Goal: Task Accomplishment & Management: Manage account settings

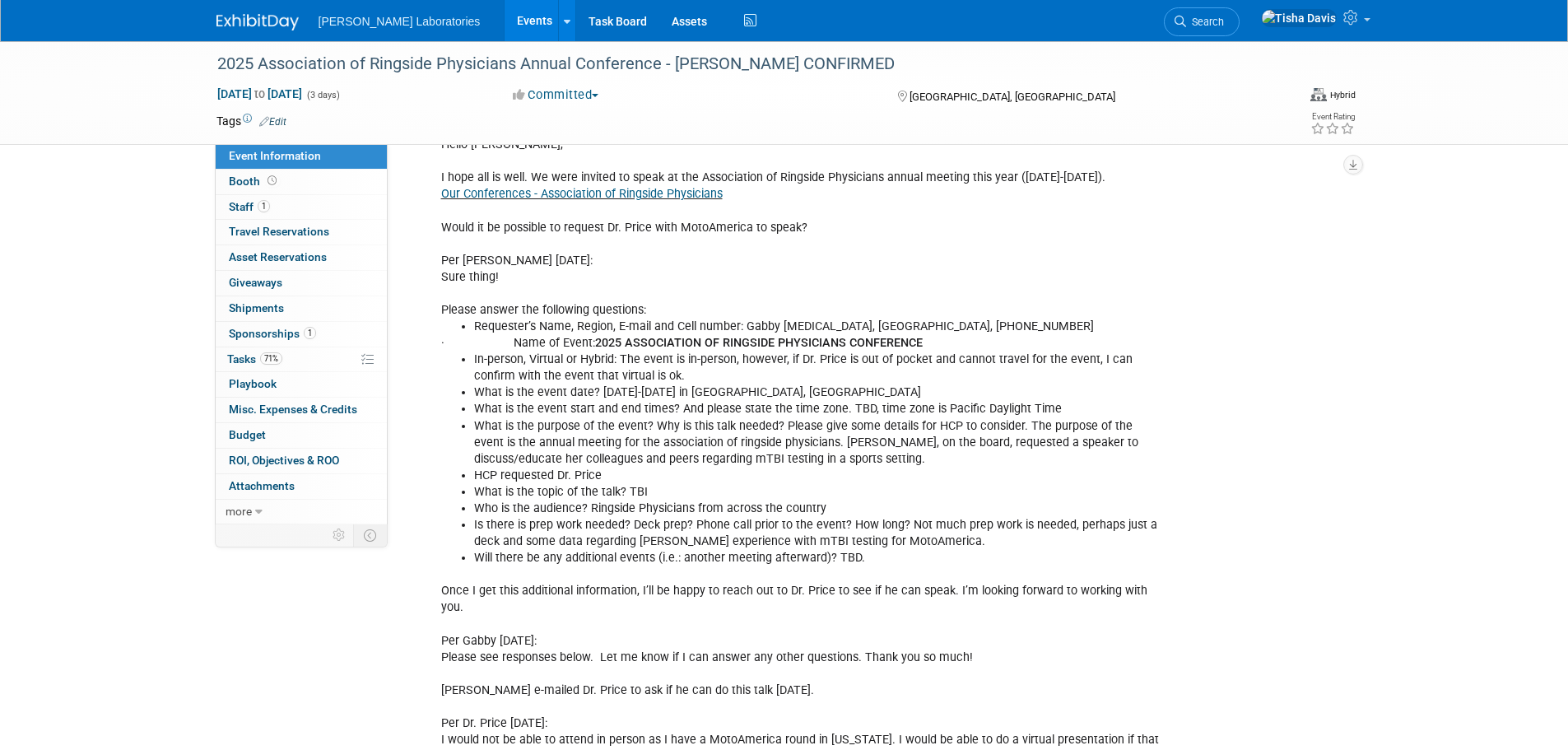
scroll to position [143, 0]
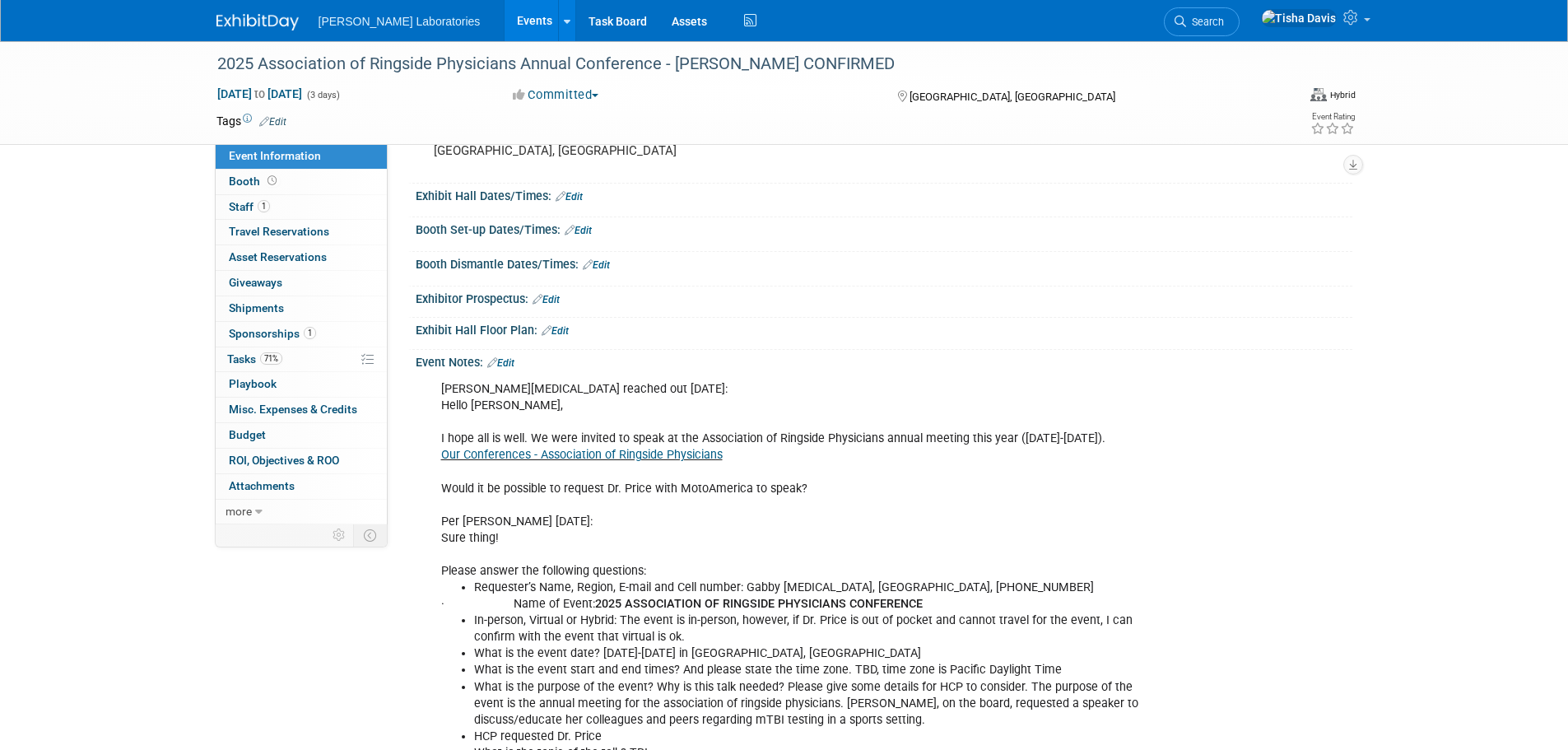
click at [508, 363] on link "Edit" at bounding box center [500, 363] width 27 height 11
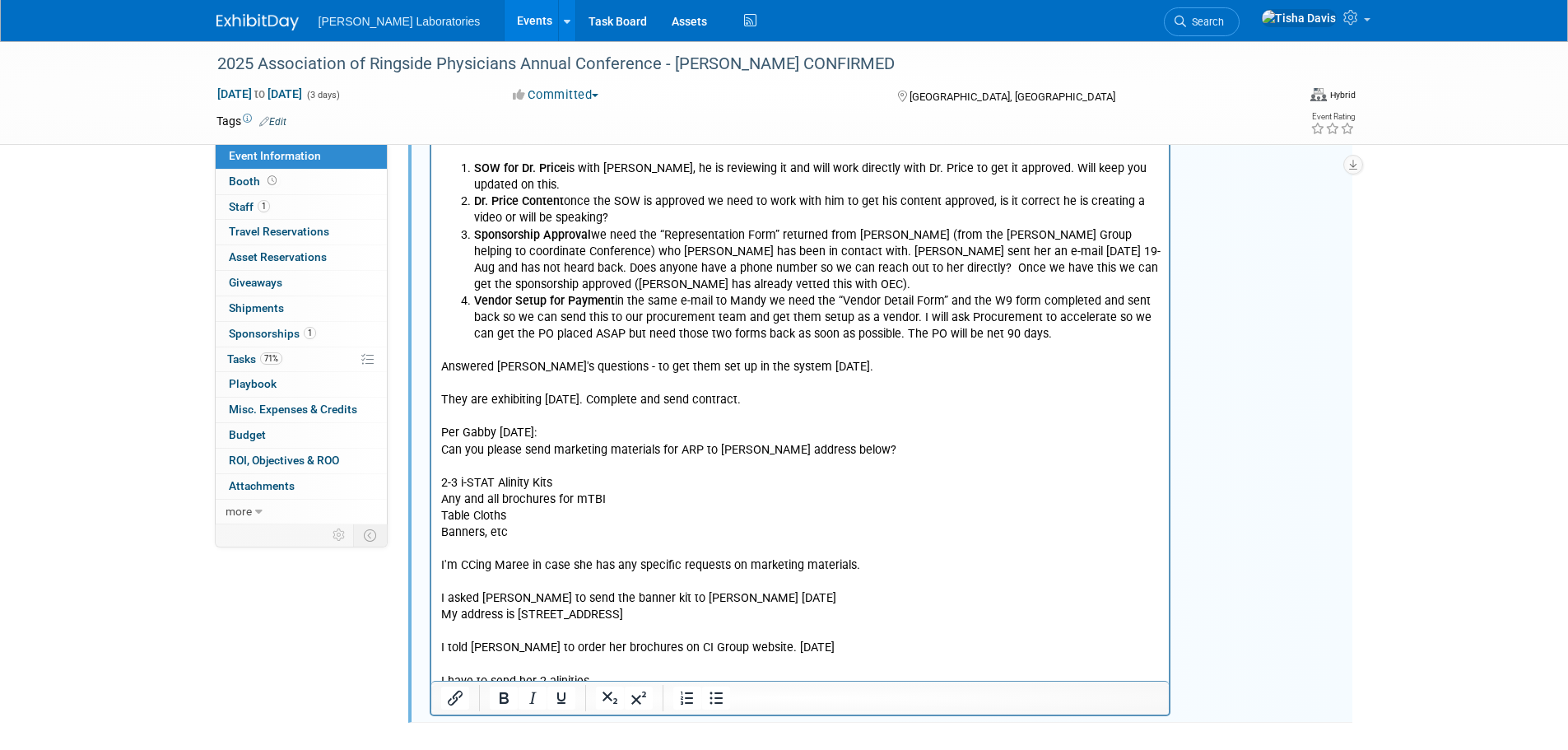
scroll to position [3092, 0]
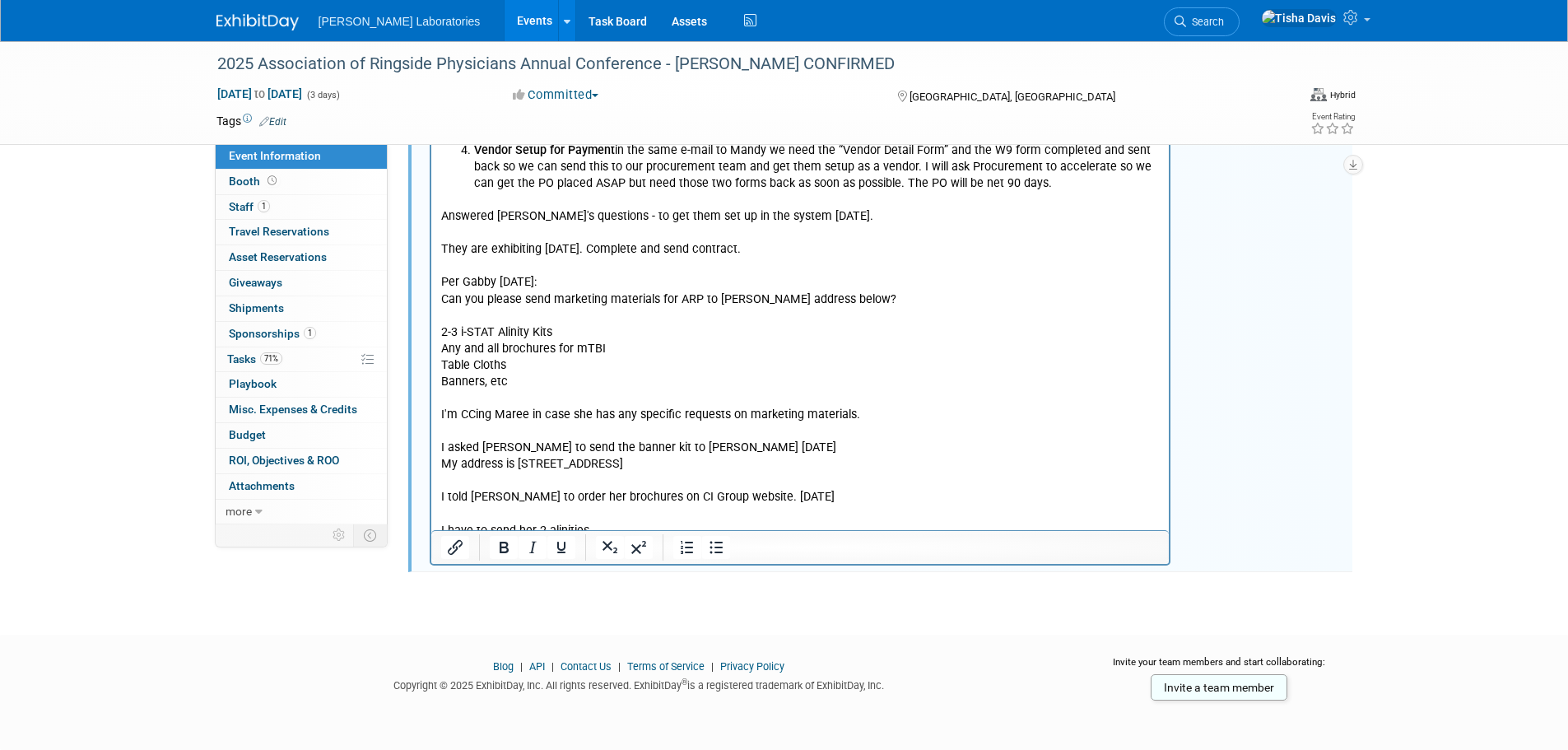
click at [690, 489] on p "Answered [PERSON_NAME]'s questions - to get them set up in the system [DATE]. T…" at bounding box center [800, 367] width 720 height 347
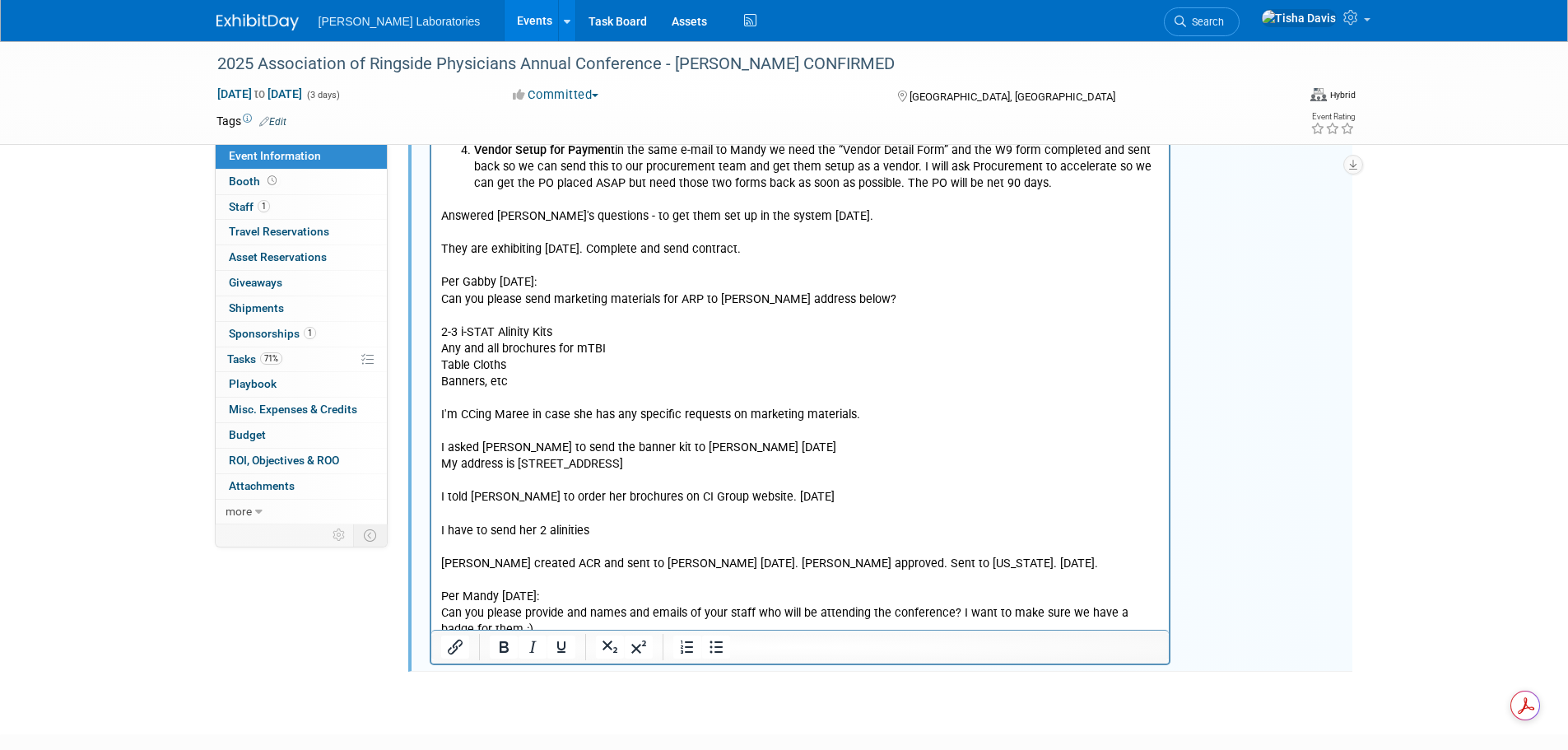
click at [525, 606] on p "Can you please provide and names and emails of your staff who will be attending…" at bounding box center [800, 623] width 720 height 33
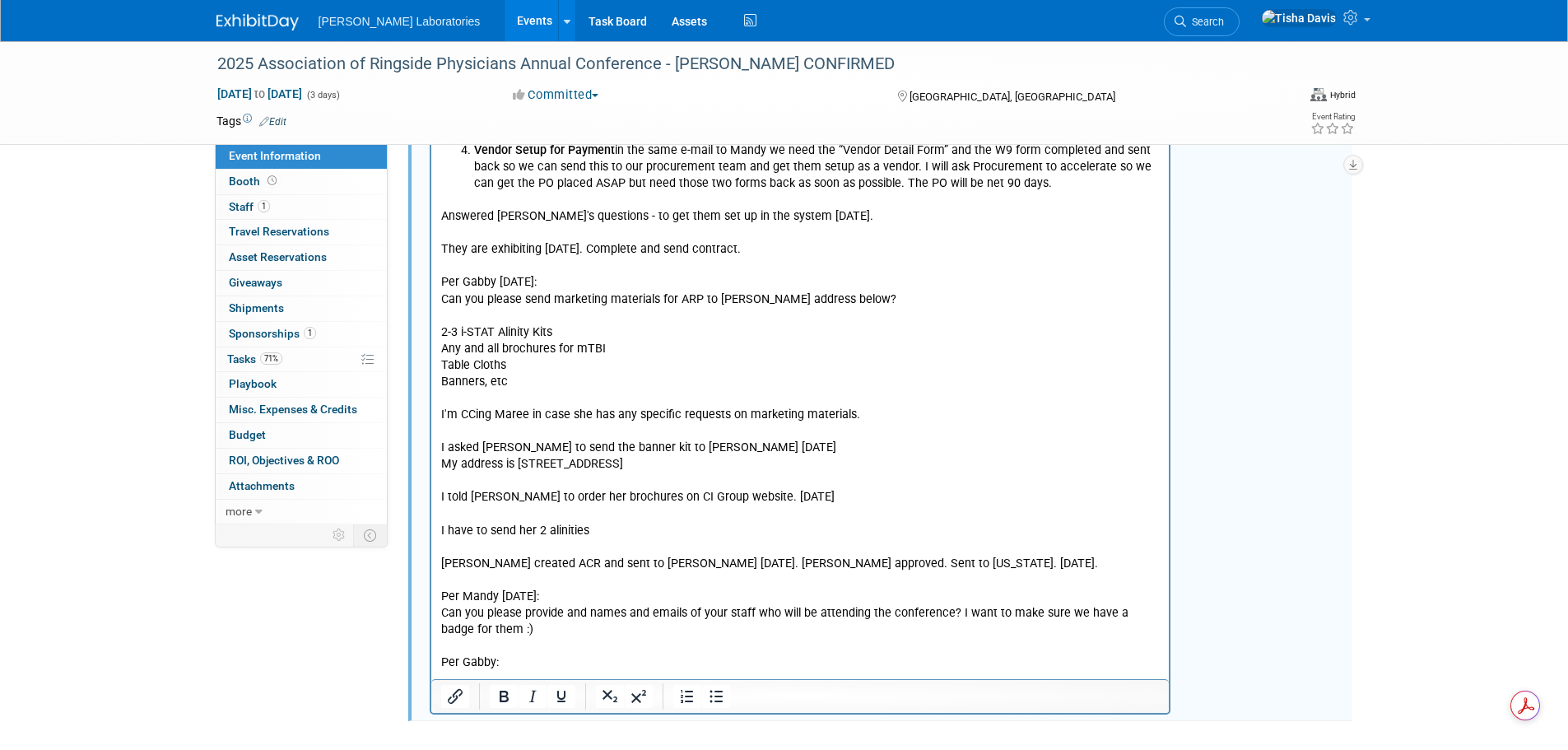
click at [460, 671] on p "Rich Text Area. Press ALT-0 for help." at bounding box center [800, 680] width 720 height 17
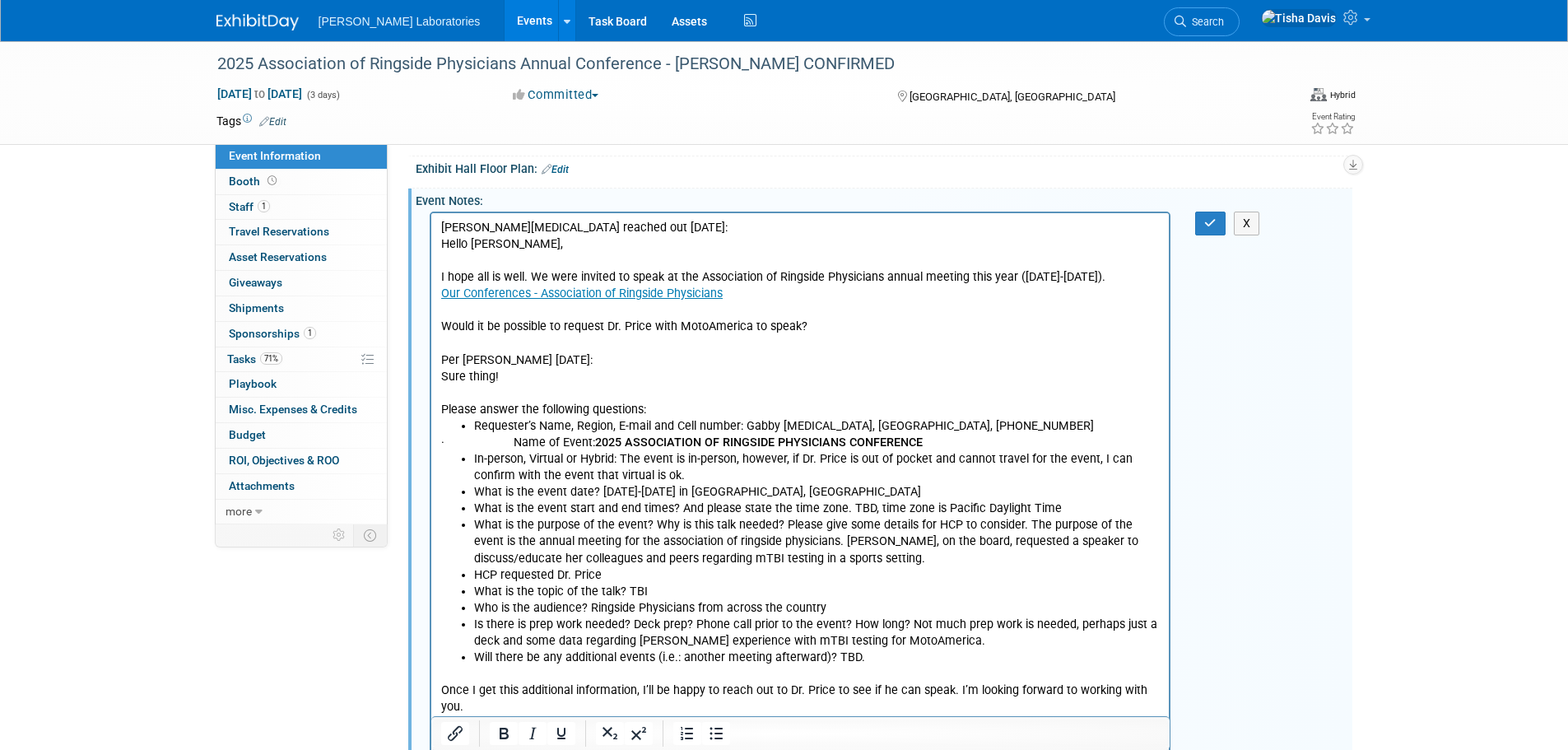
scroll to position [85, 0]
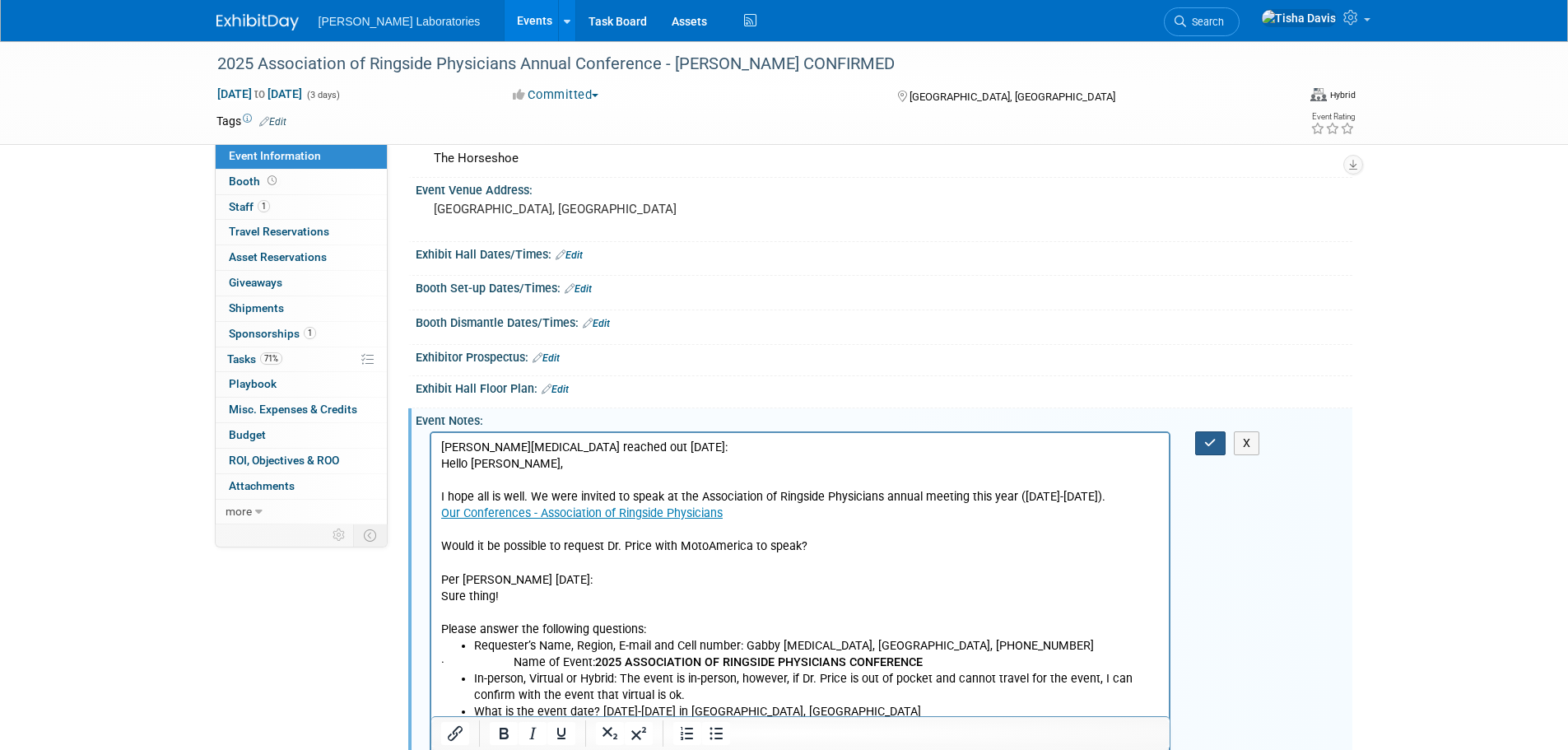
click at [1209, 441] on icon "button" at bounding box center [1210, 442] width 12 height 11
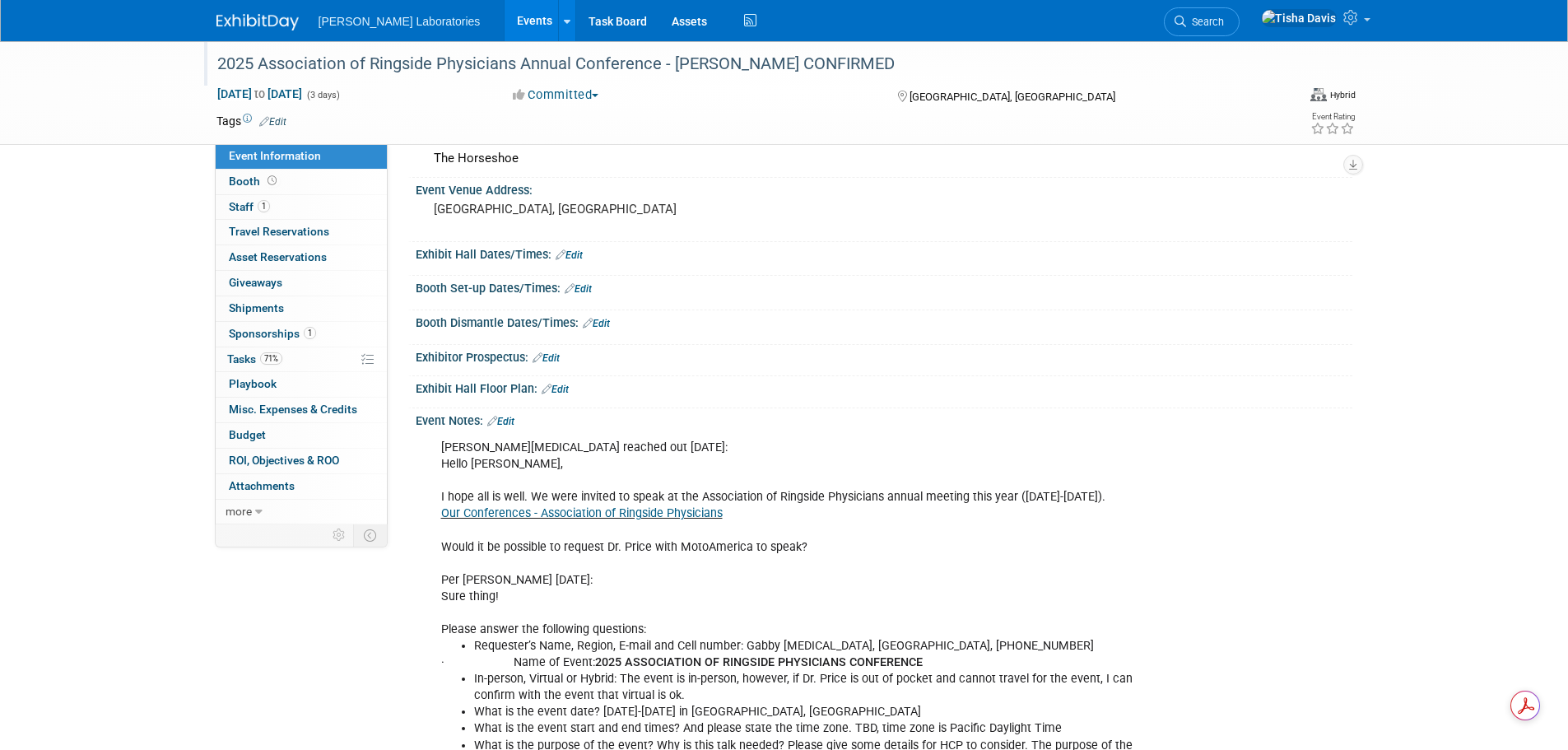
click at [563, 67] on div "2025 Association of Ringside Physicians Annual Conference - [PERSON_NAME] CONFI…" at bounding box center [735, 64] width 1048 height 30
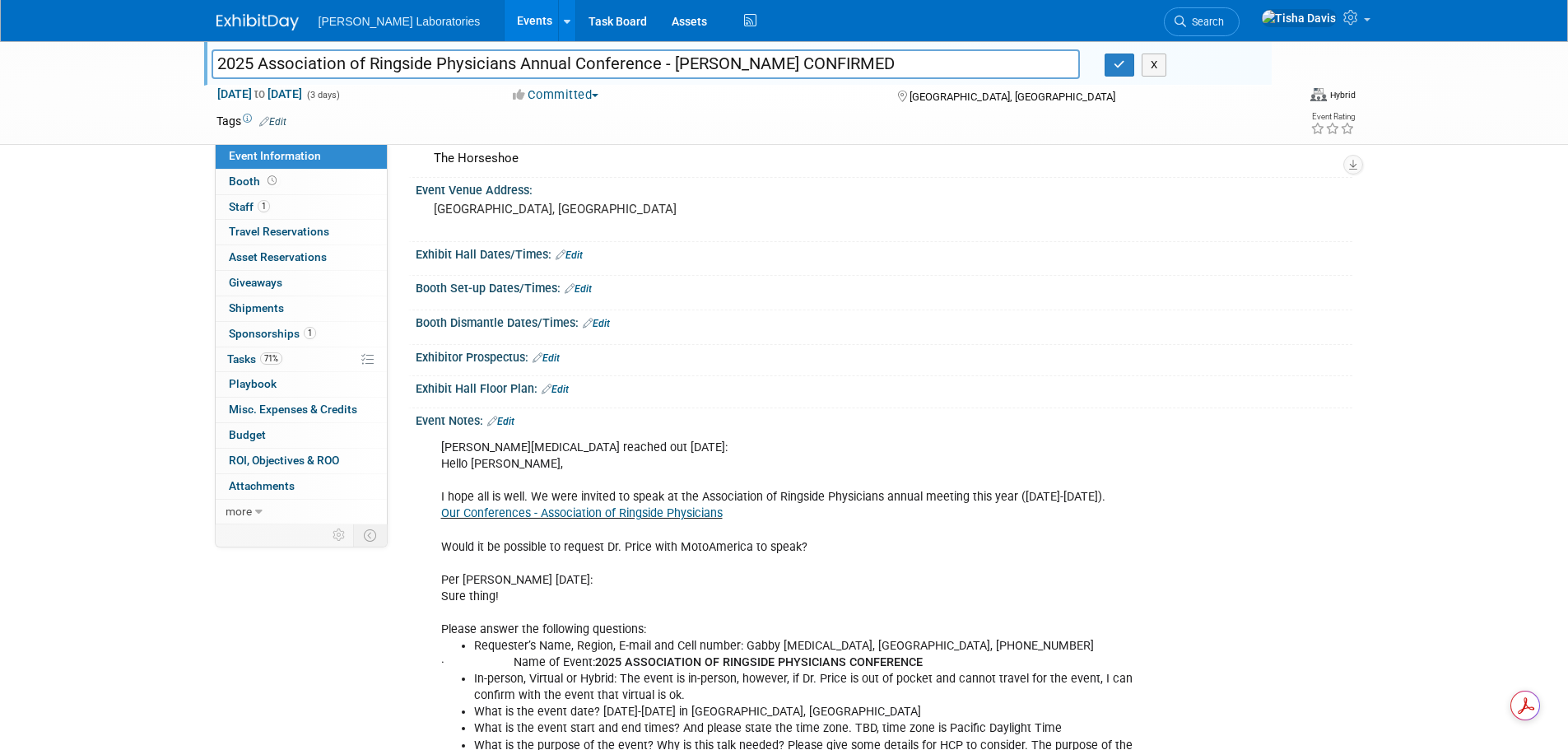
click at [563, 66] on input "2025 Association of Ringside Physicians Annual Conference - [PERSON_NAME] CONFI…" at bounding box center [646, 63] width 869 height 29
click at [241, 182] on span "Booth" at bounding box center [254, 181] width 51 height 13
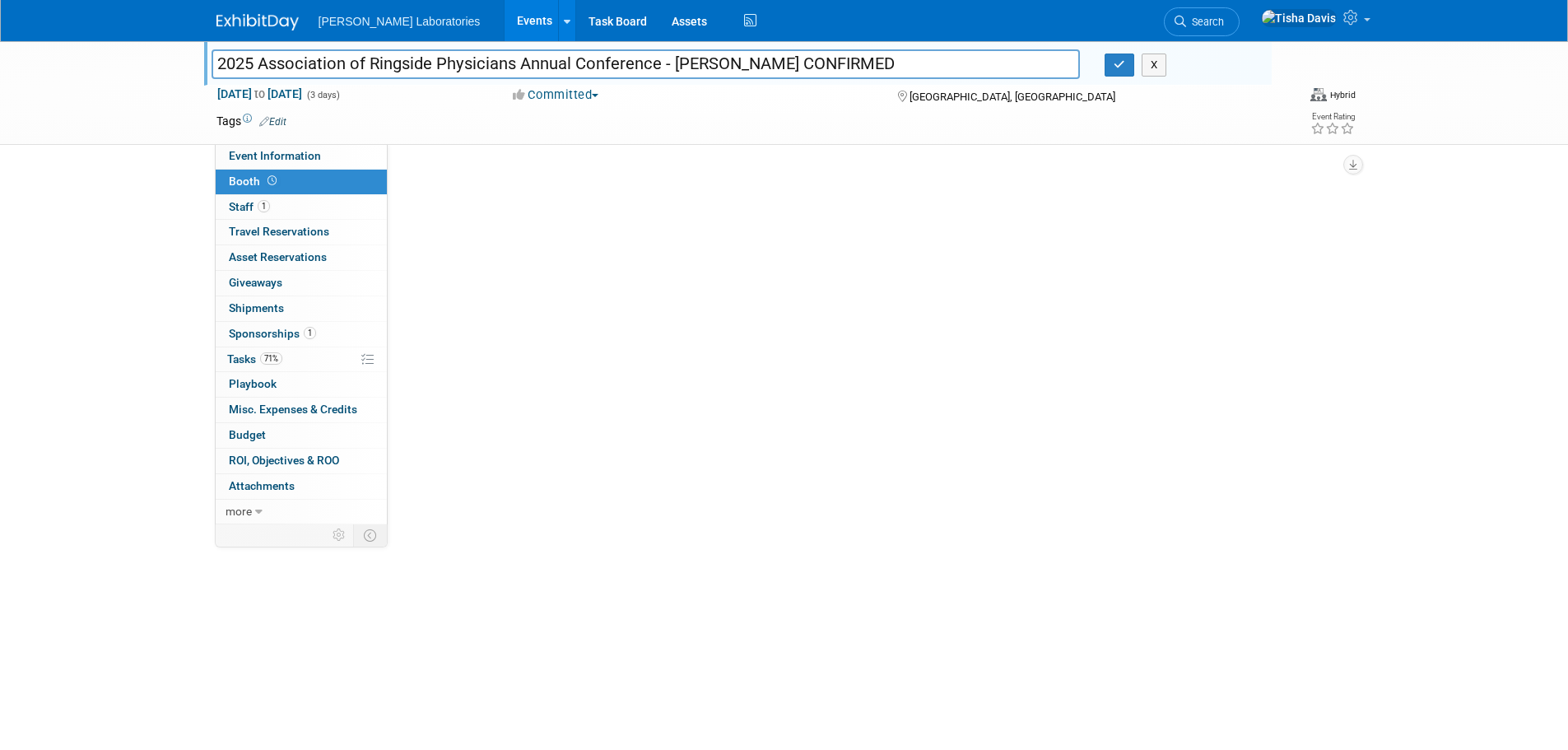
scroll to position [0, 0]
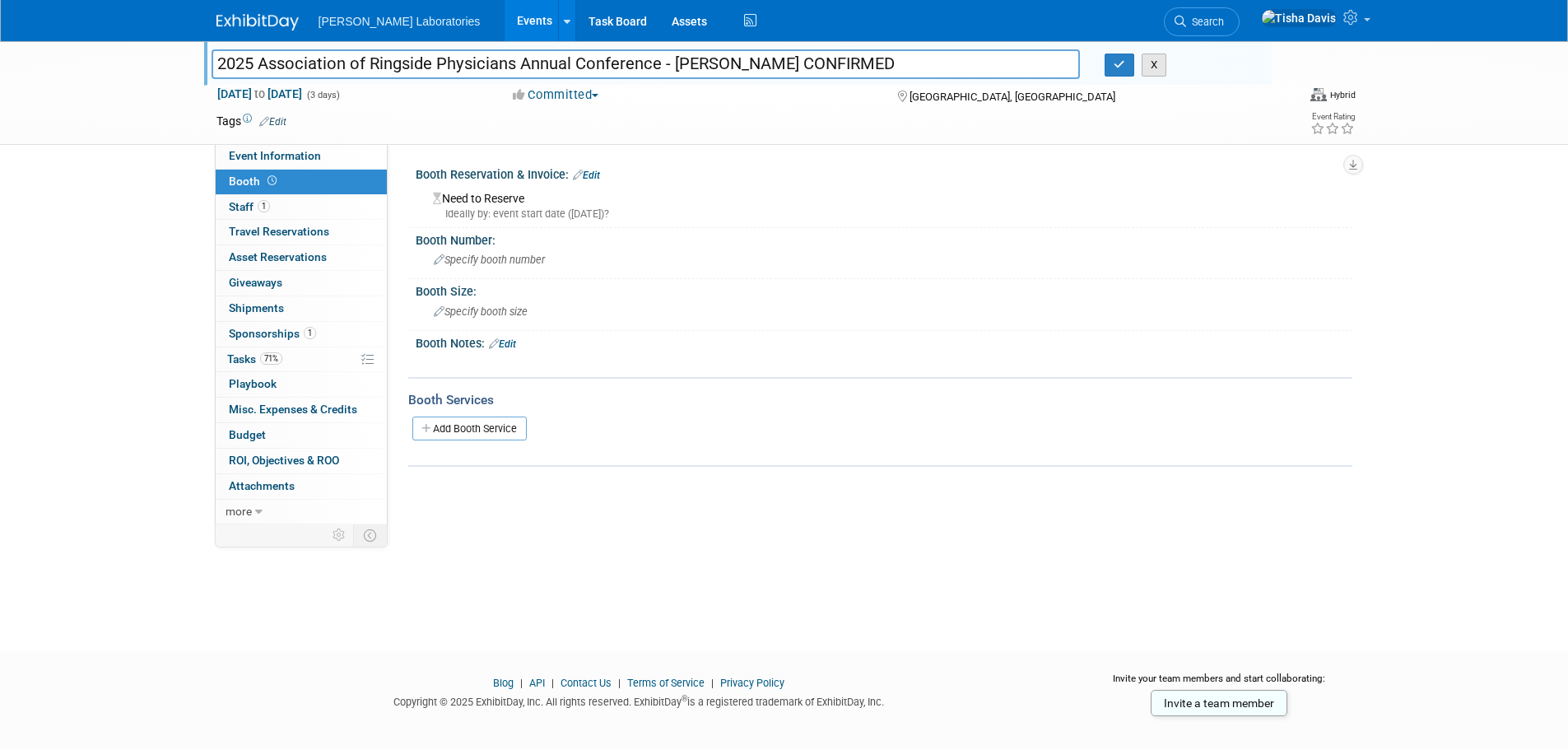
click at [1149, 65] on button "X" at bounding box center [1155, 65] width 26 height 23
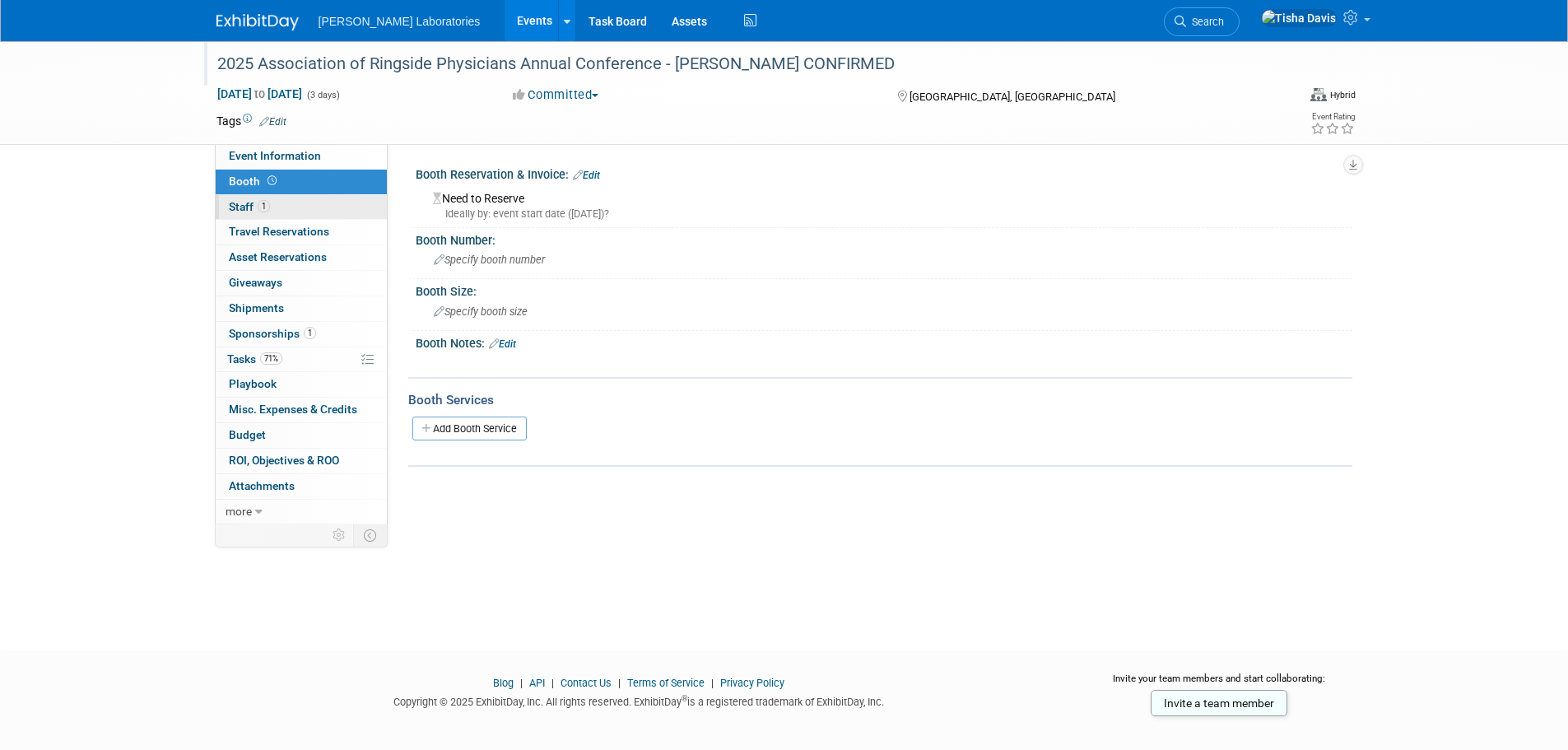
click at [300, 201] on link "1 Staff 1" at bounding box center [300, 207] width 171 height 25
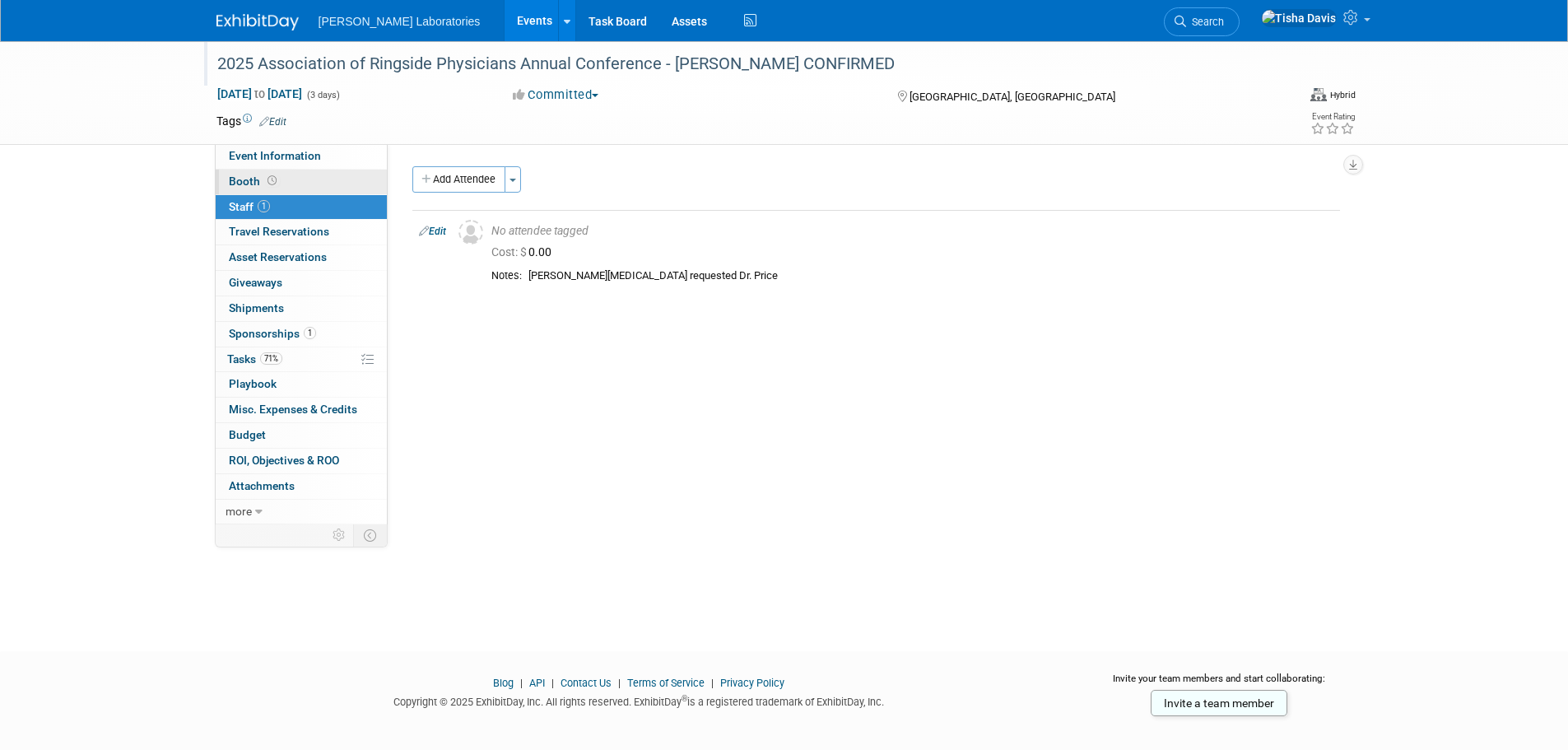
click at [307, 181] on link "Booth" at bounding box center [300, 182] width 171 height 25
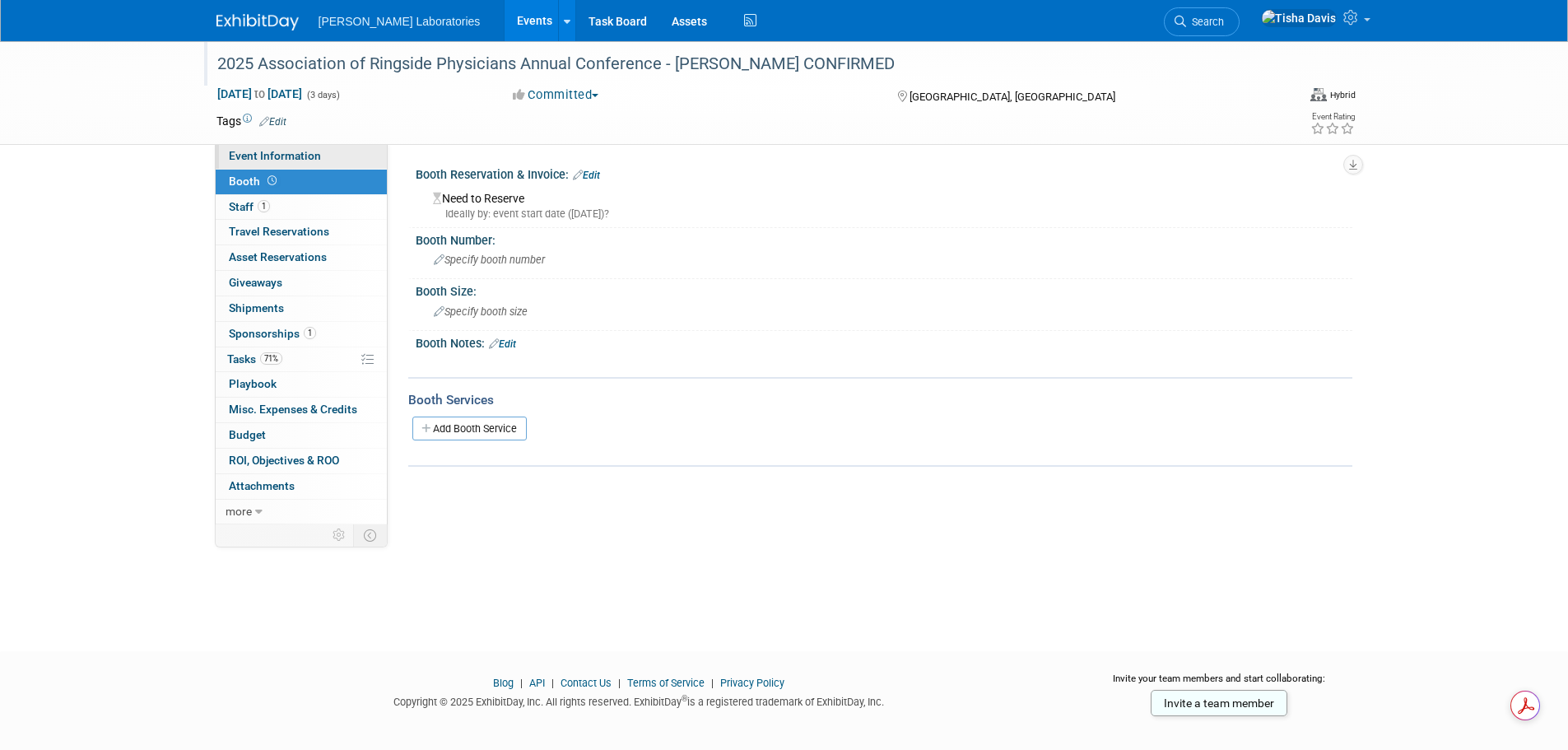
click at [308, 156] on span "Event Information" at bounding box center [275, 155] width 92 height 13
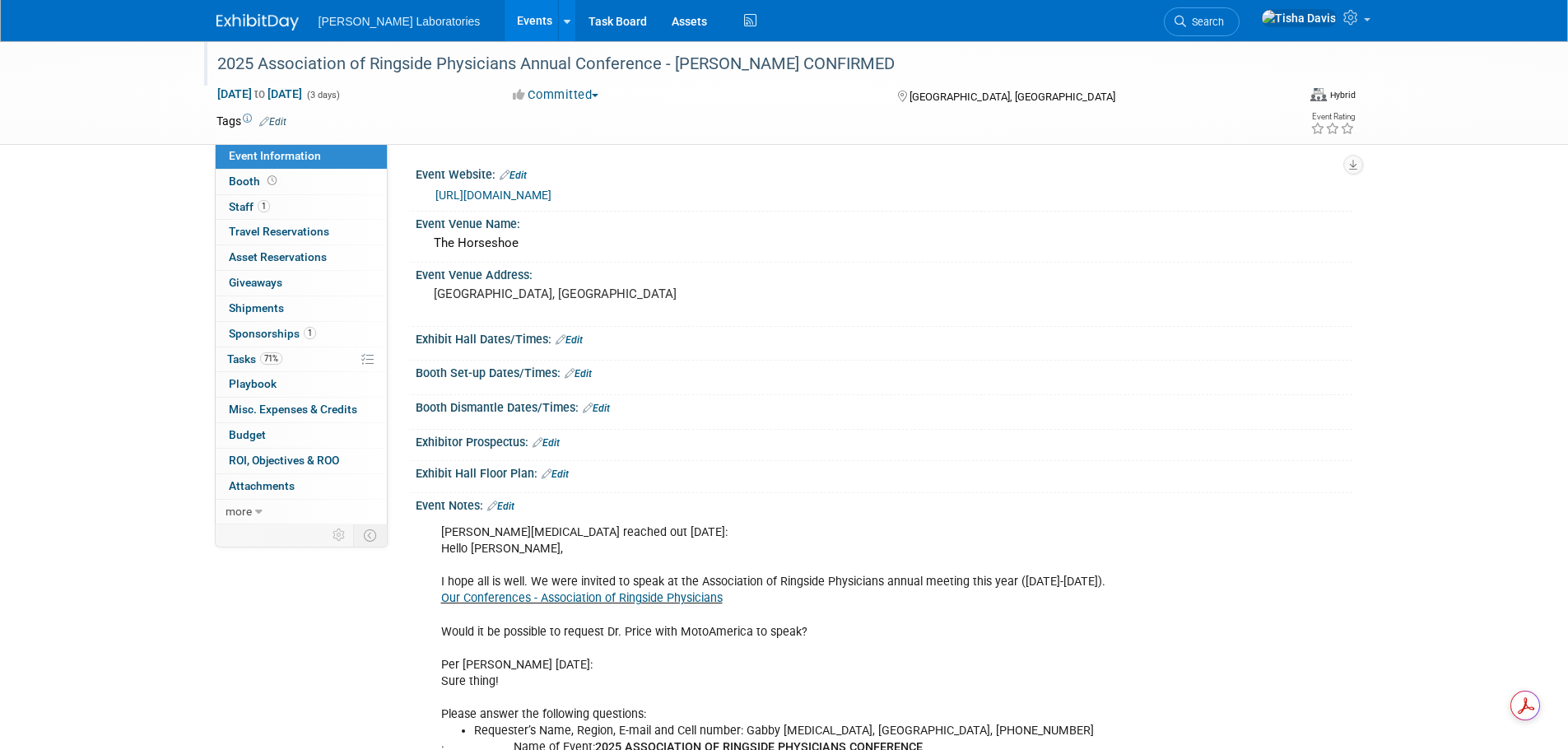
click at [552, 190] on link "[URL][DOMAIN_NAME]" at bounding box center [493, 195] width 116 height 13
drag, startPoint x: 517, startPoint y: 507, endPoint x: 590, endPoint y: 487, distance: 75.7
click at [515, 507] on link "Edit" at bounding box center [500, 506] width 27 height 11
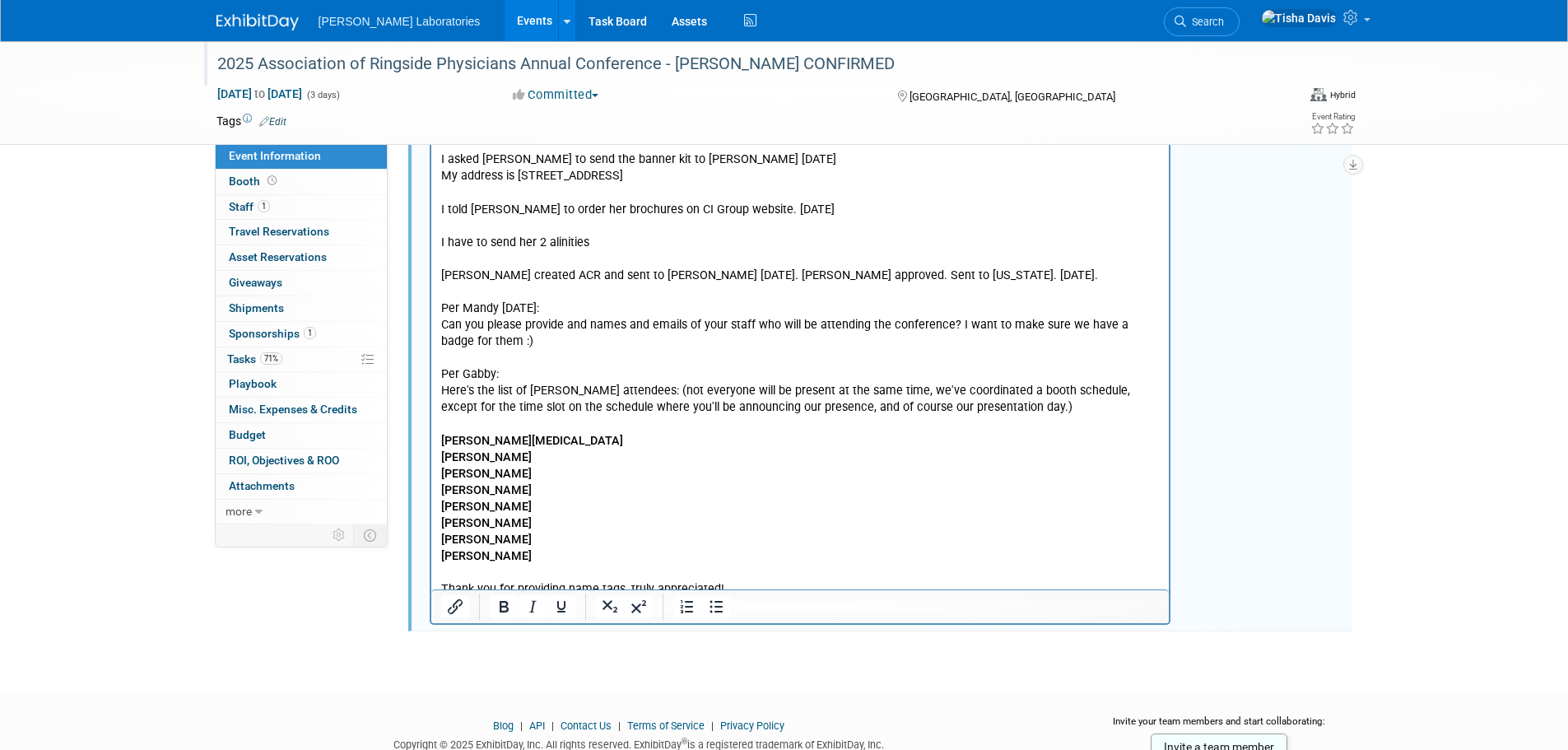
scroll to position [3402, 0]
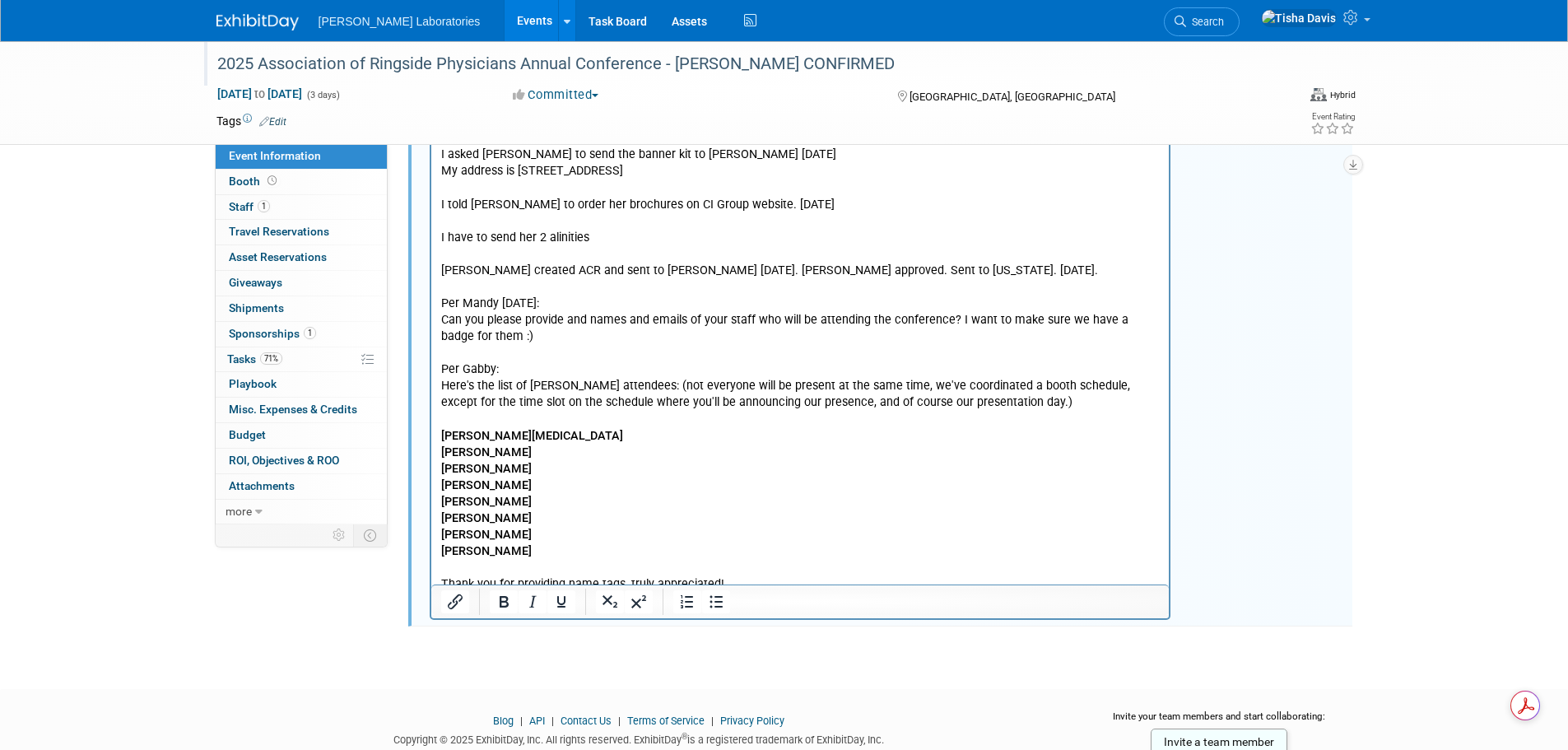
click at [774, 529] on p "Answered [PERSON_NAME]'s questions - to get them set up in the system [DATE]. T…" at bounding box center [800, 246] width 720 height 694
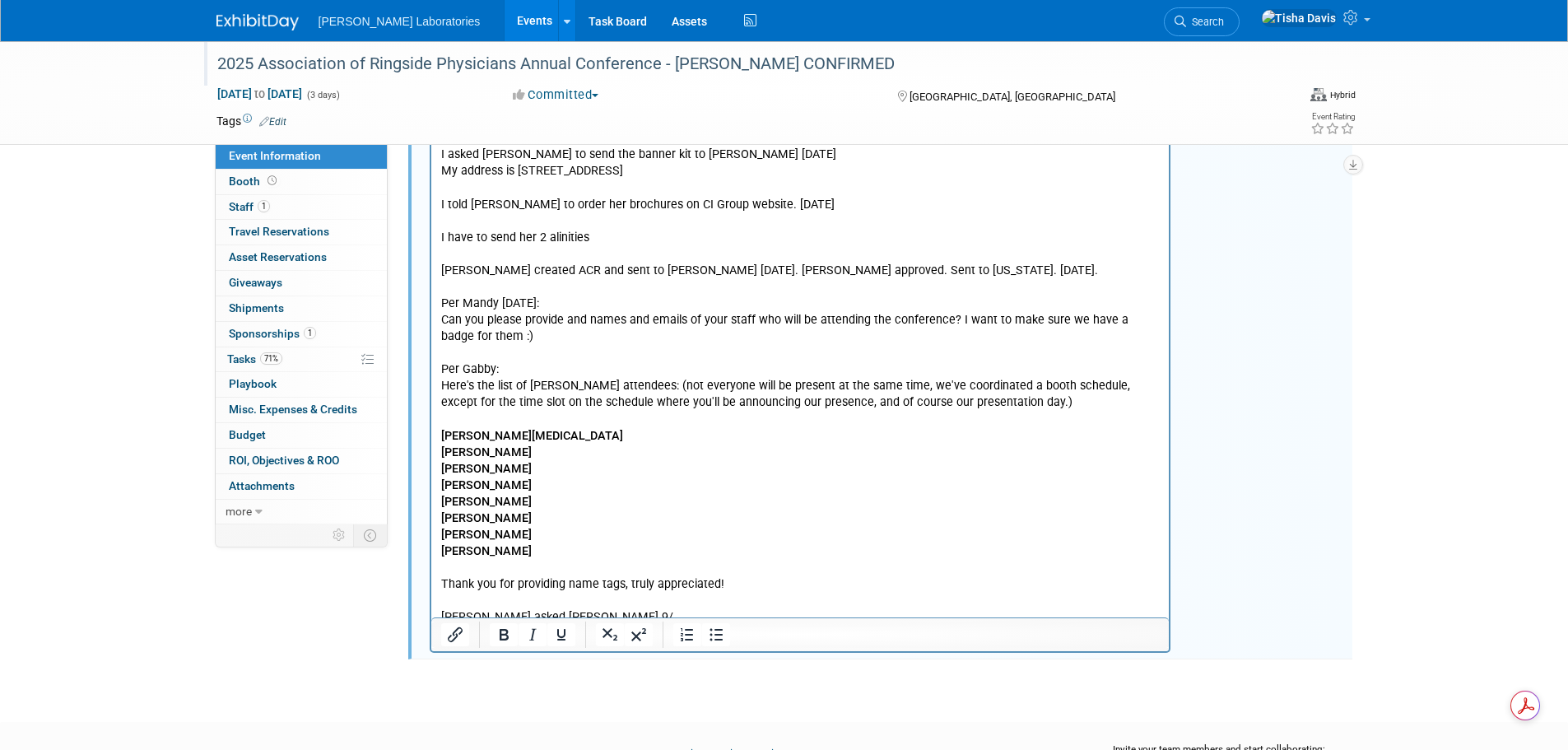
click at [666, 610] on p "[PERSON_NAME] asked [PERSON_NAME] 9/" at bounding box center [800, 618] width 720 height 17
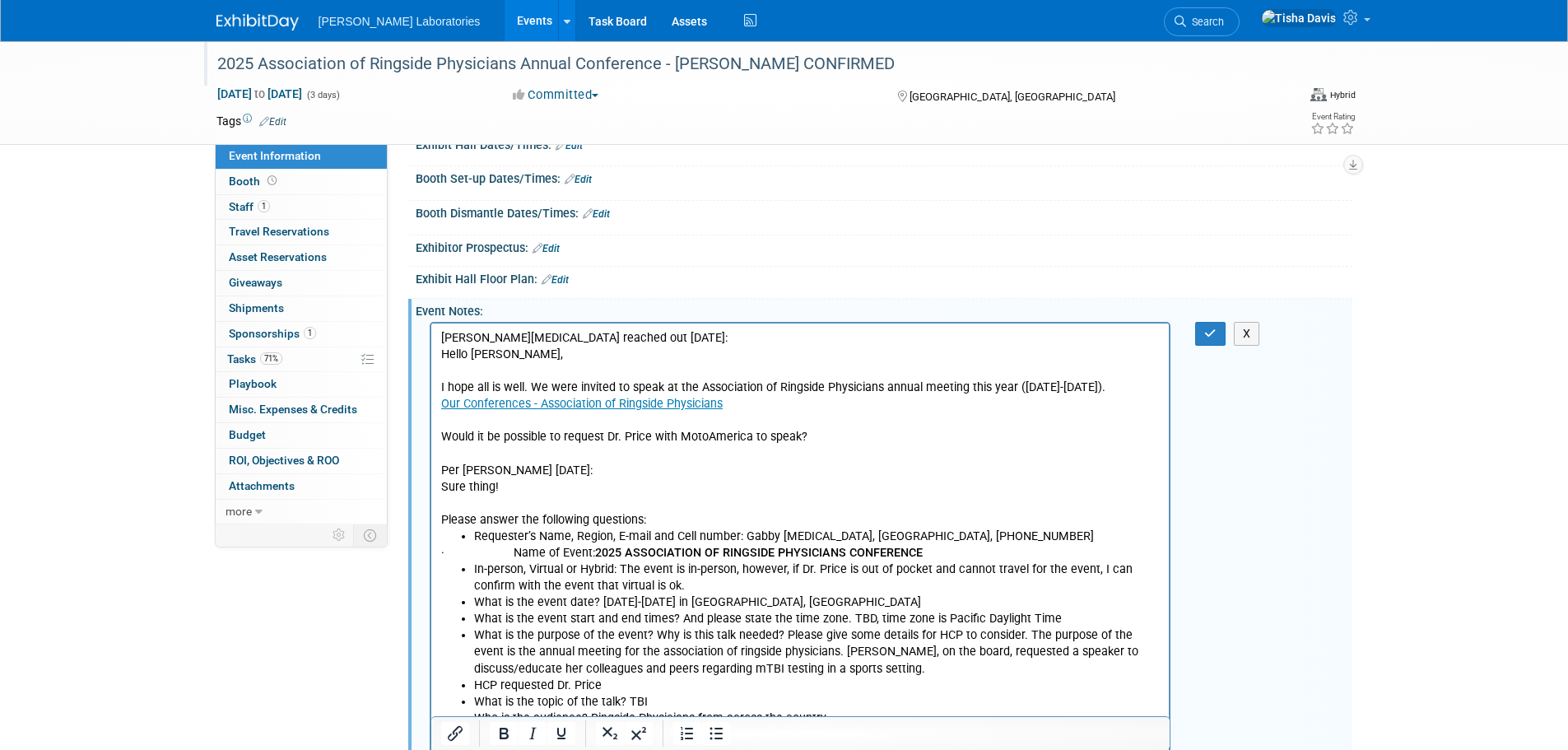
scroll to position [27, 0]
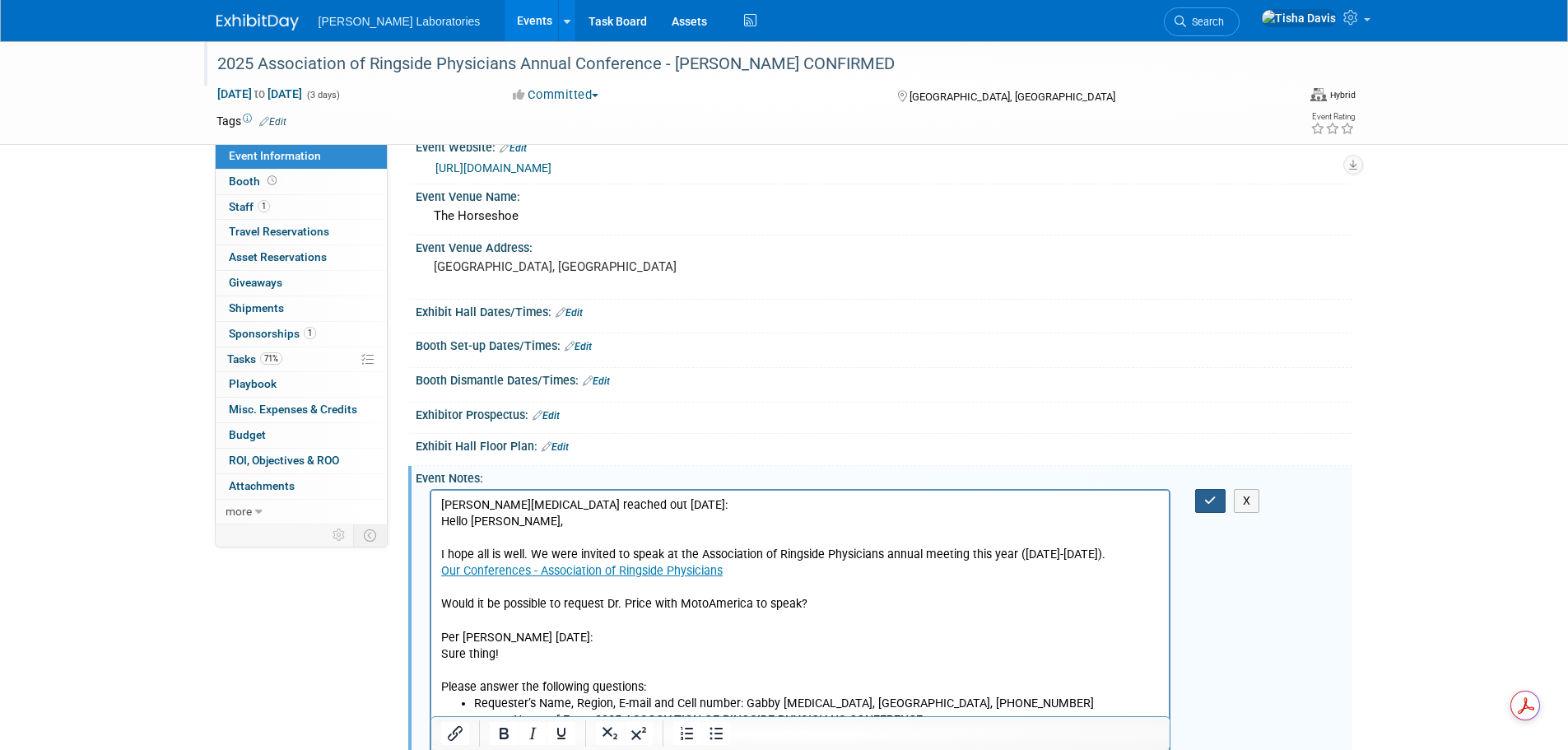
click at [1206, 502] on icon "button" at bounding box center [1210, 501] width 12 height 11
